Goal: Information Seeking & Learning: Learn about a topic

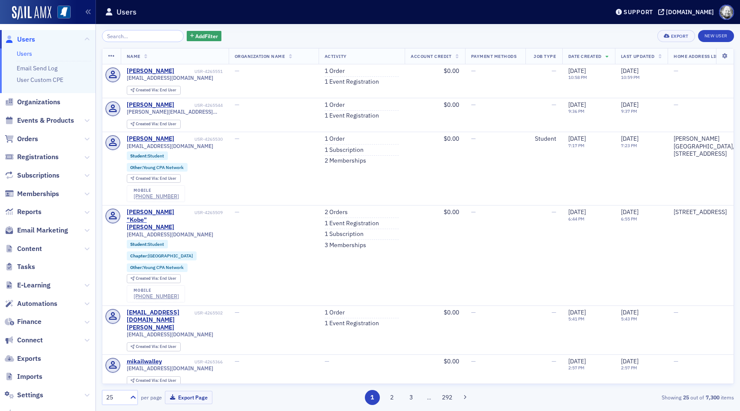
click at [62, 128] on span "Events & Products" at bounding box center [48, 120] width 96 height 18
click at [62, 123] on span "Events & Products" at bounding box center [45, 120] width 57 height 9
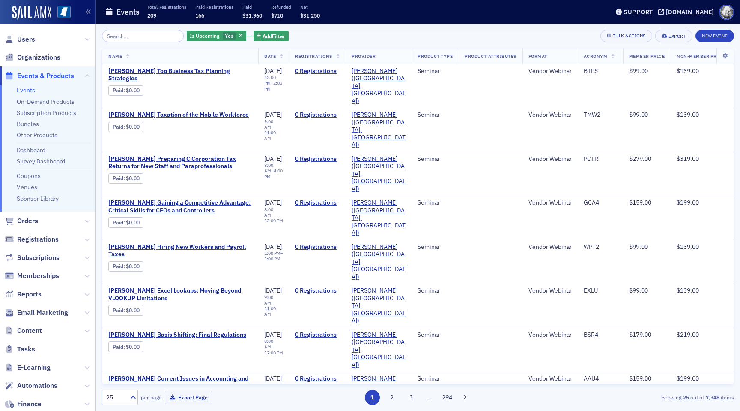
click at [346, 52] on th "Registrations" at bounding box center [317, 56] width 57 height 16
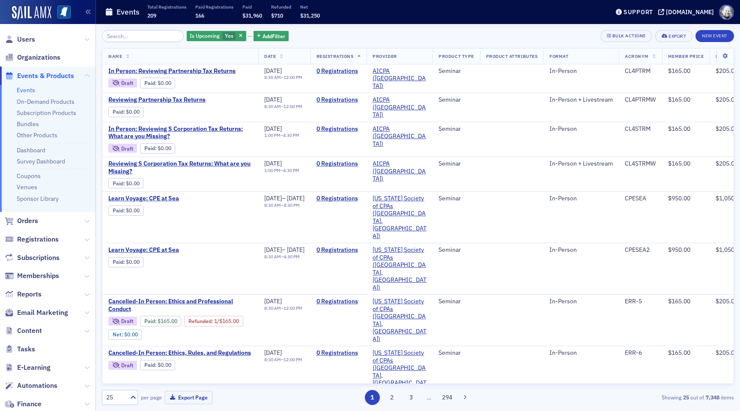
click at [367, 51] on th "Registrations" at bounding box center [339, 56] width 57 height 16
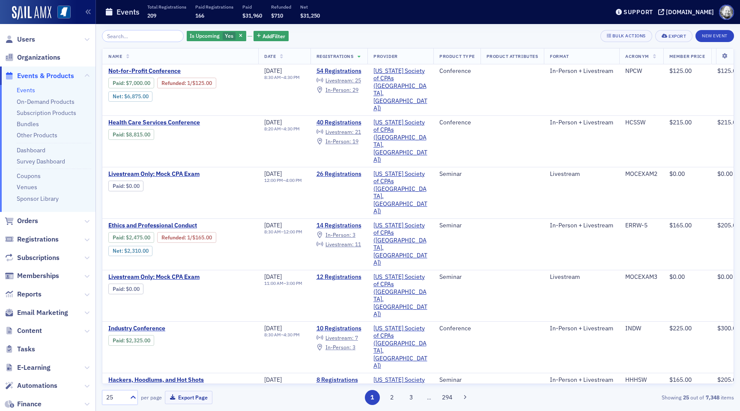
click at [282, 59] on th "Date" at bounding box center [284, 56] width 52 height 16
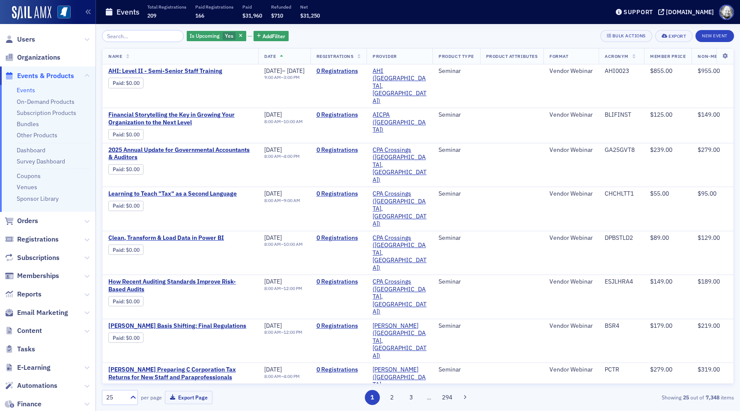
click at [282, 58] on icon at bounding box center [281, 56] width 3 height 5
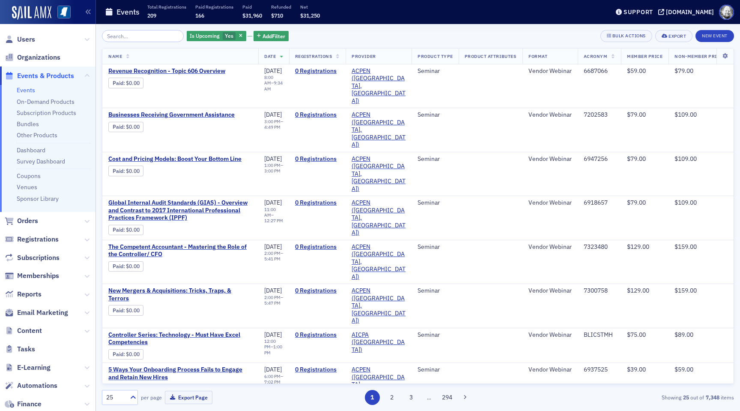
click at [282, 58] on icon at bounding box center [281, 56] width 3 height 5
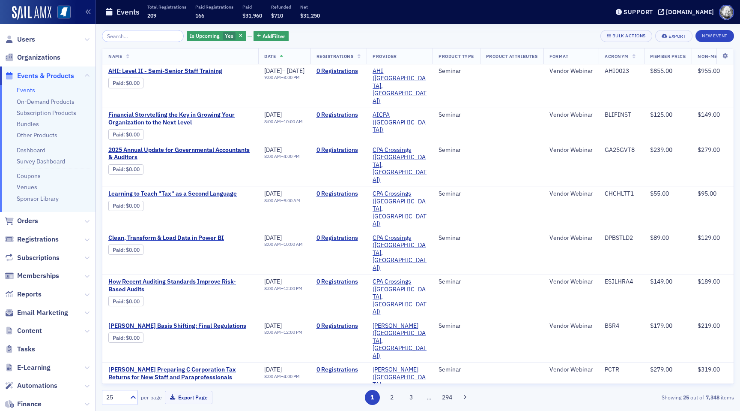
click at [32, 91] on link "Events" at bounding box center [26, 90] width 18 height 8
click at [126, 57] on icon at bounding box center [127, 56] width 3 height 5
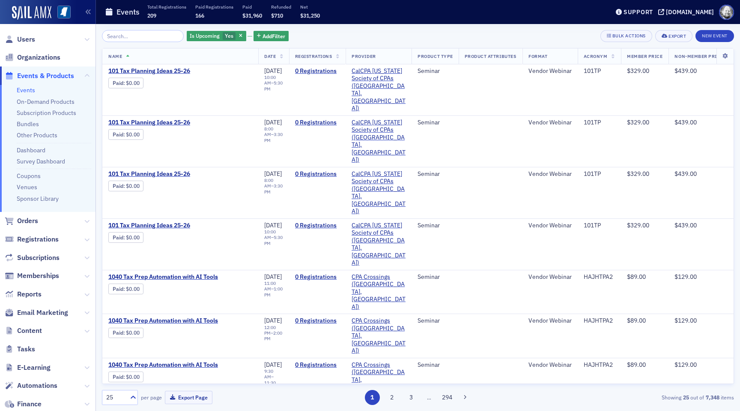
click at [126, 57] on icon at bounding box center [127, 56] width 3 height 5
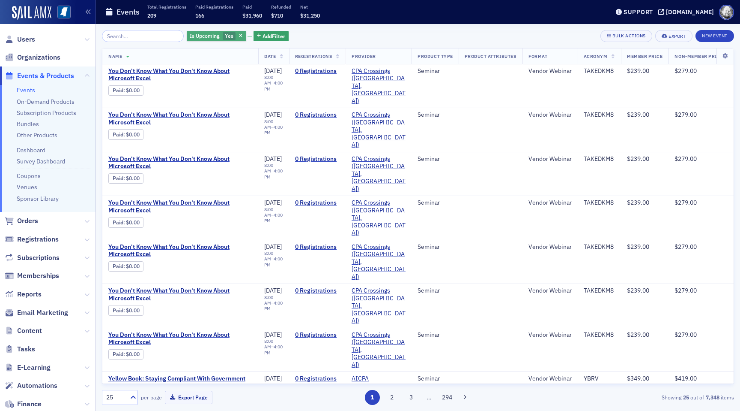
click at [226, 33] on div "Is Upcoming Yes" at bounding box center [217, 36] width 60 height 11
click at [239, 38] on icon "button" at bounding box center [240, 36] width 3 height 5
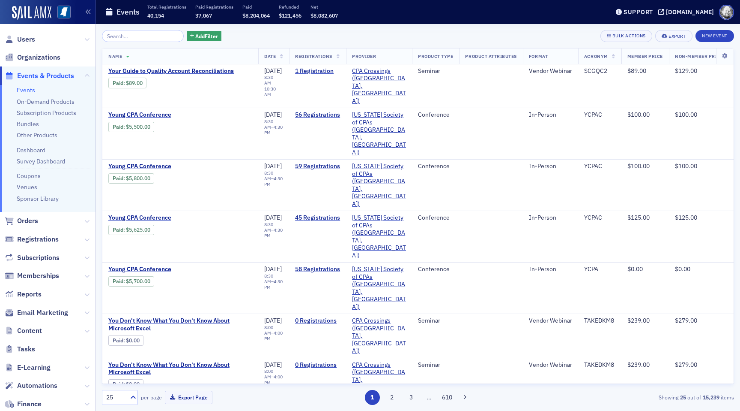
click at [129, 56] on th "Name" at bounding box center [180, 56] width 156 height 16
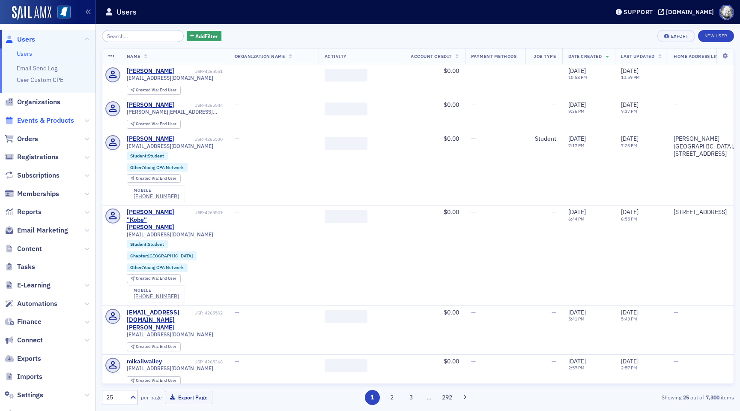
click at [45, 117] on span "Events & Products" at bounding box center [45, 120] width 57 height 9
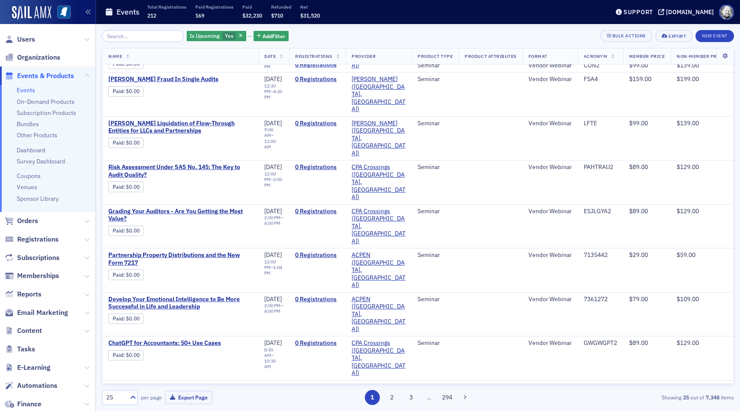
scroll to position [476, 0]
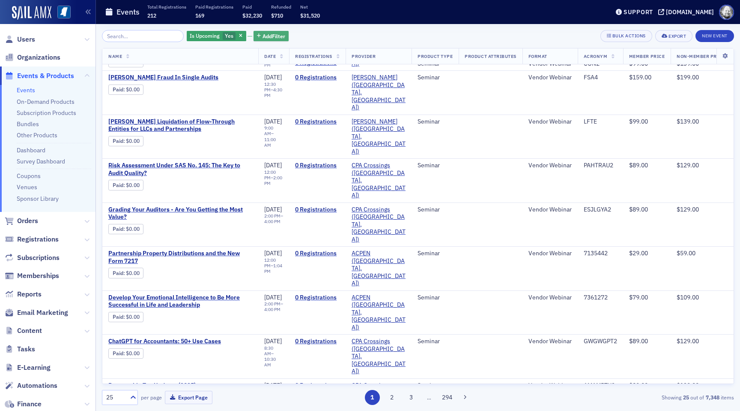
click at [263, 35] on span "Add Filter" at bounding box center [274, 36] width 23 height 8
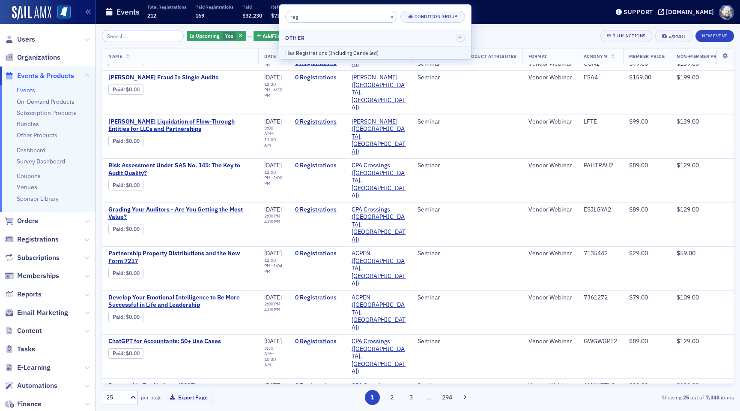
type input "reg"
click at [303, 50] on div "Has Registrations (Including Cancelled)" at bounding box center [375, 53] width 180 height 8
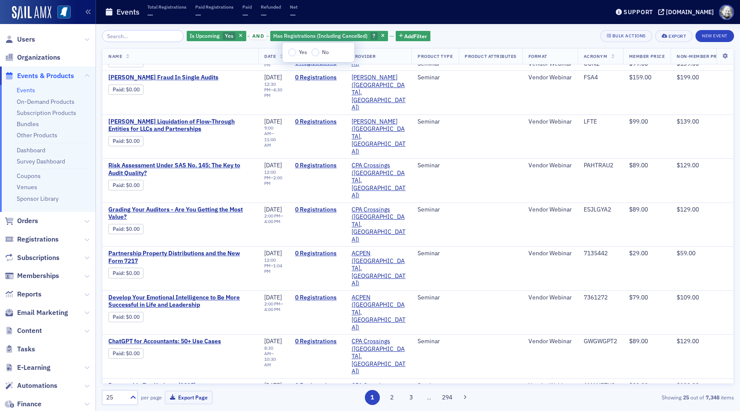
click at [290, 55] on label "Yes" at bounding box center [298, 52] width 19 height 8
click at [290, 55] on input "Yes" at bounding box center [293, 52] width 8 height 8
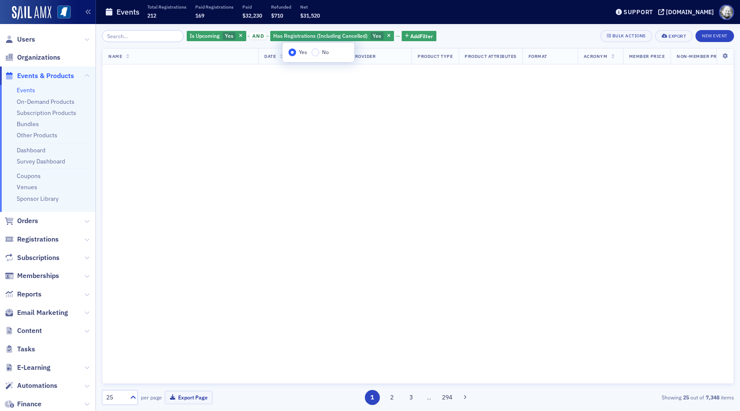
scroll to position [553, 0]
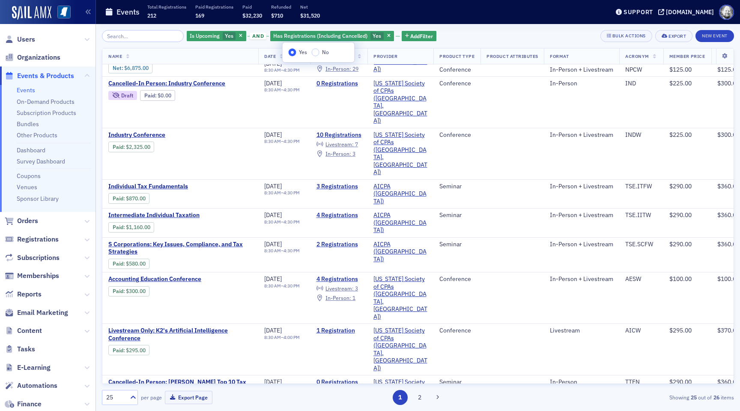
click at [482, 33] on div "Is Upcoming Yes and Has Registrations (Including Cancelled) Yes Add Filter Bulk…" at bounding box center [418, 36] width 632 height 12
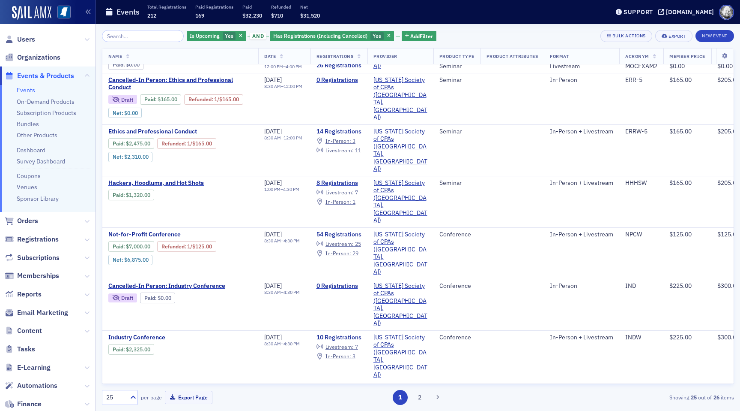
scroll to position [0, 0]
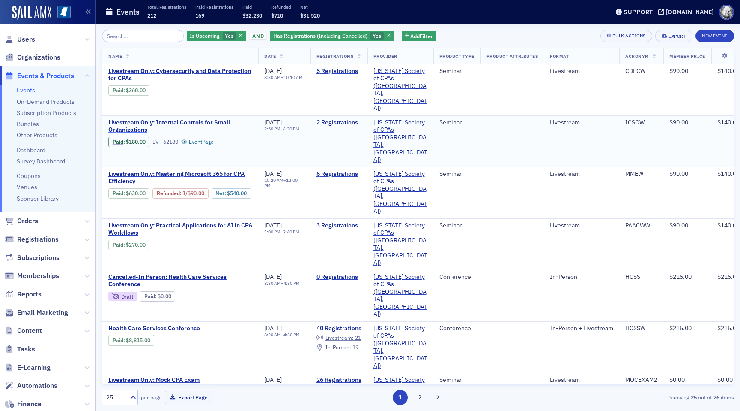
click at [207, 119] on span "Livestream Only: Internal Controls for Small Organizations" at bounding box center [180, 126] width 144 height 15
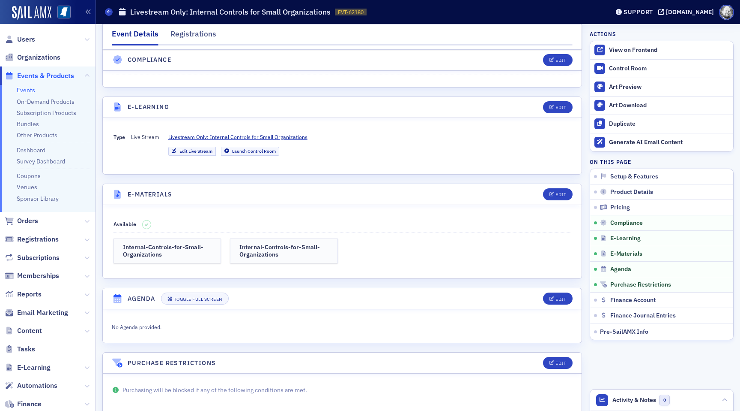
scroll to position [1034, 0]
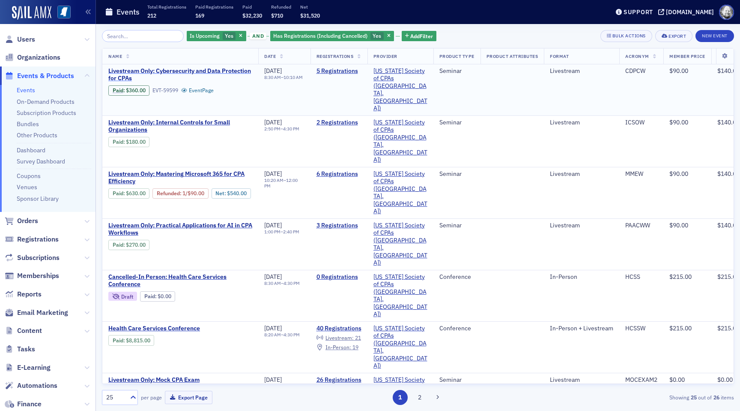
click at [201, 69] on span "Livestream Only: Cybersecurity and Data Protection for CPAs" at bounding box center [180, 74] width 144 height 15
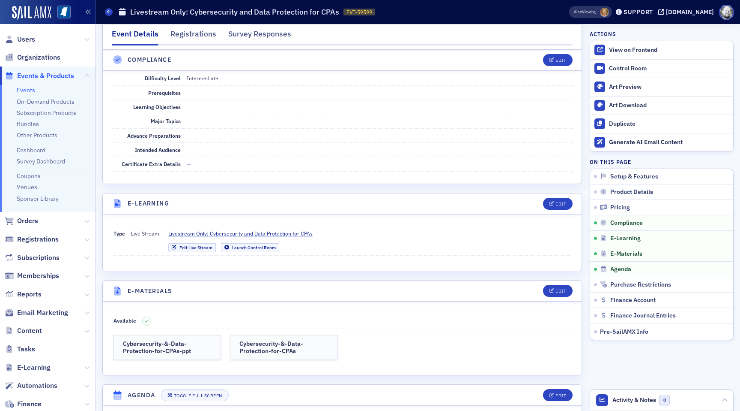
scroll to position [968, 0]
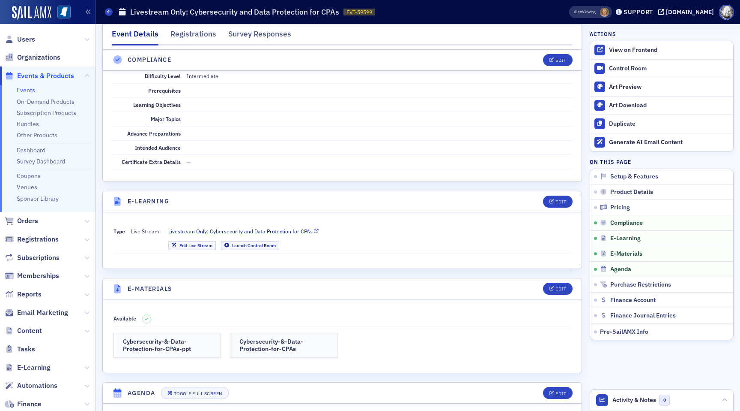
click at [230, 231] on span "Livestream Only: Cybersecurity and Data Protection for CPAs" at bounding box center [240, 231] width 144 height 8
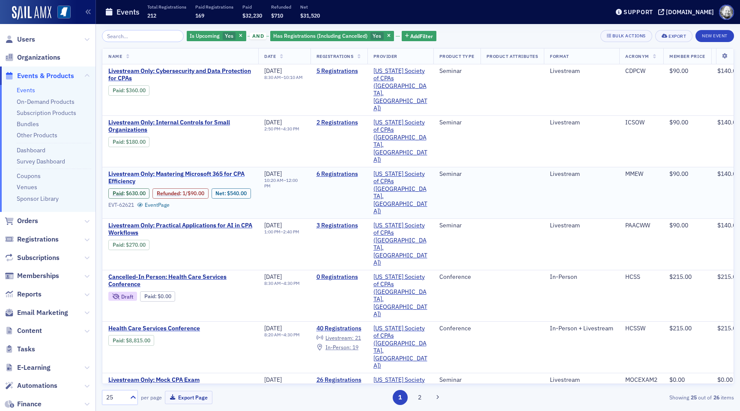
click at [221, 170] on span "Livestream Only: Mastering Microsoft 365 for CPA Efficiency" at bounding box center [180, 177] width 144 height 15
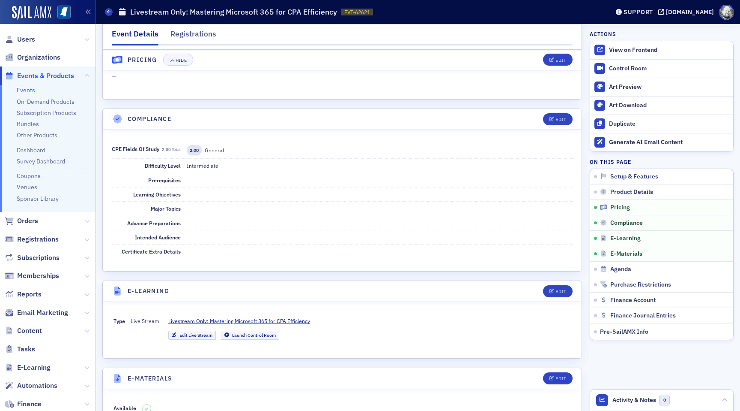
scroll to position [879, 0]
click at [250, 316] on span "Livestream Only: Mastering Microsoft 365 for CPA Efficiency" at bounding box center [239, 319] width 142 height 8
